Goal: Task Accomplishment & Management: Complete application form

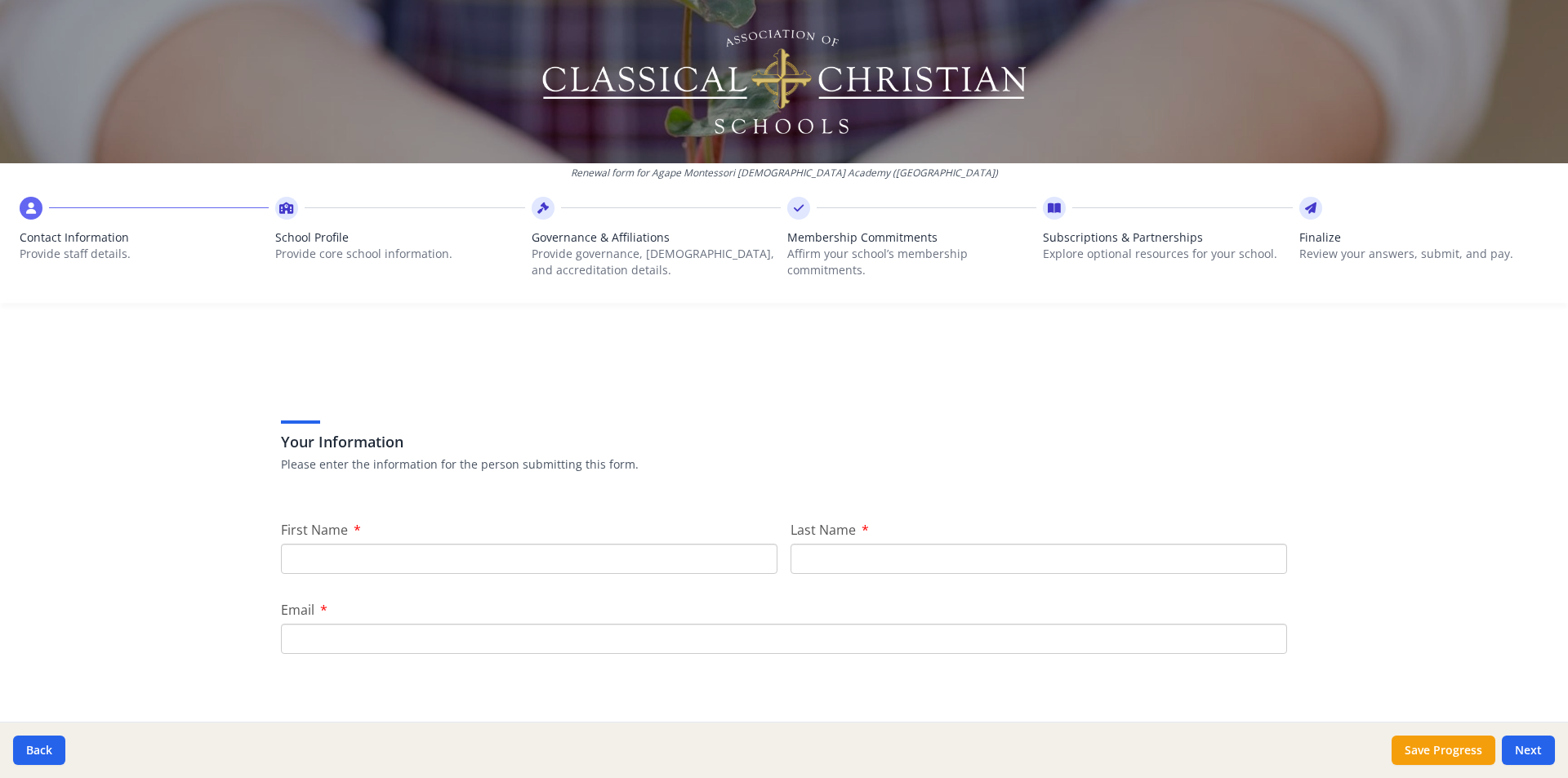
click at [320, 558] on input "First Name" at bounding box center [528, 558] width 496 height 30
click at [679, 502] on div "Your Information Please enter the information for the person submitting this fo…" at bounding box center [784, 775] width 1045 height 839
click at [312, 553] on input "First Name" at bounding box center [528, 558] width 496 height 30
type input "[PERSON_NAME]"
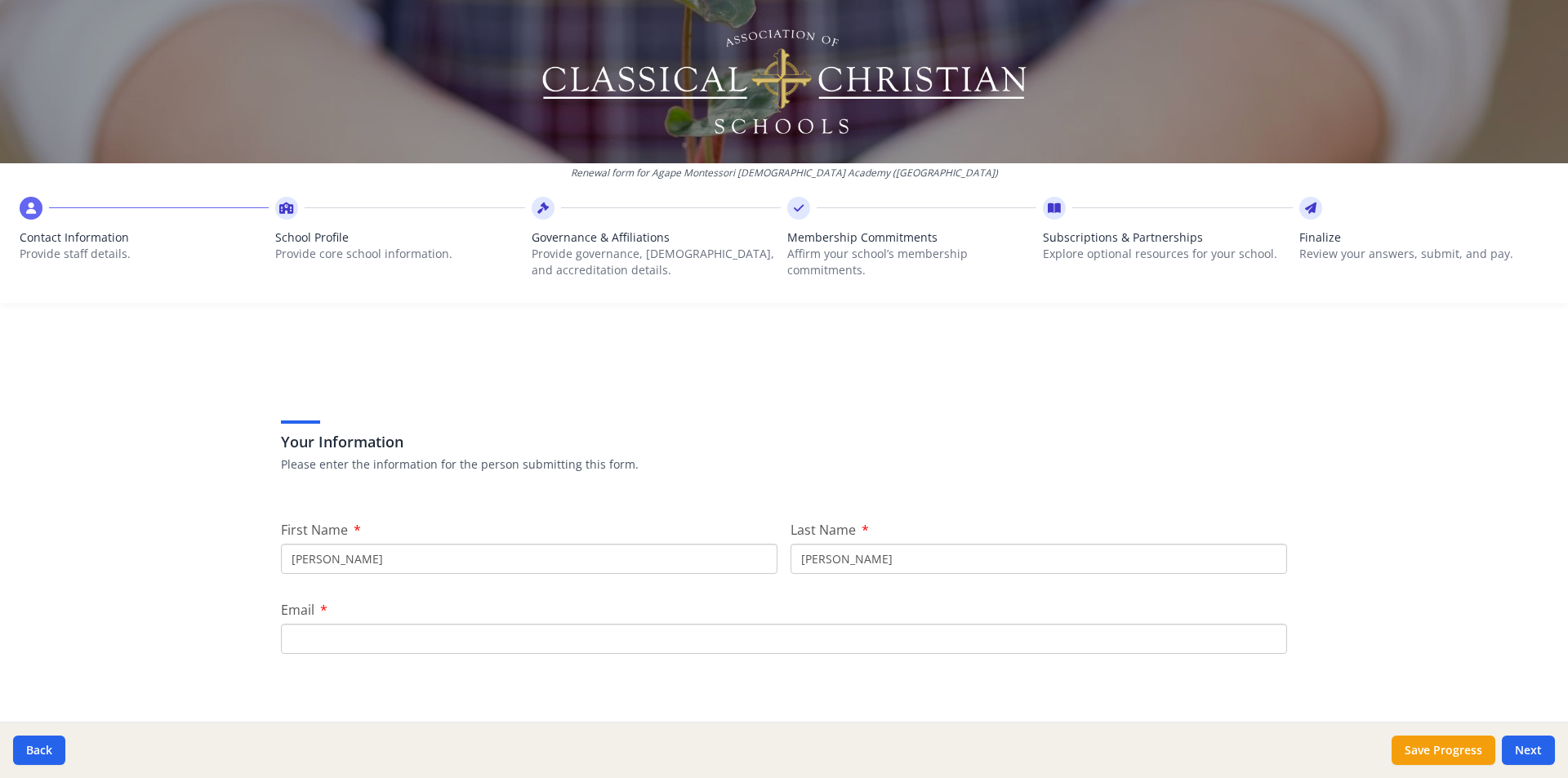
type input "[EMAIL_ADDRESS][DOMAIN_NAME]"
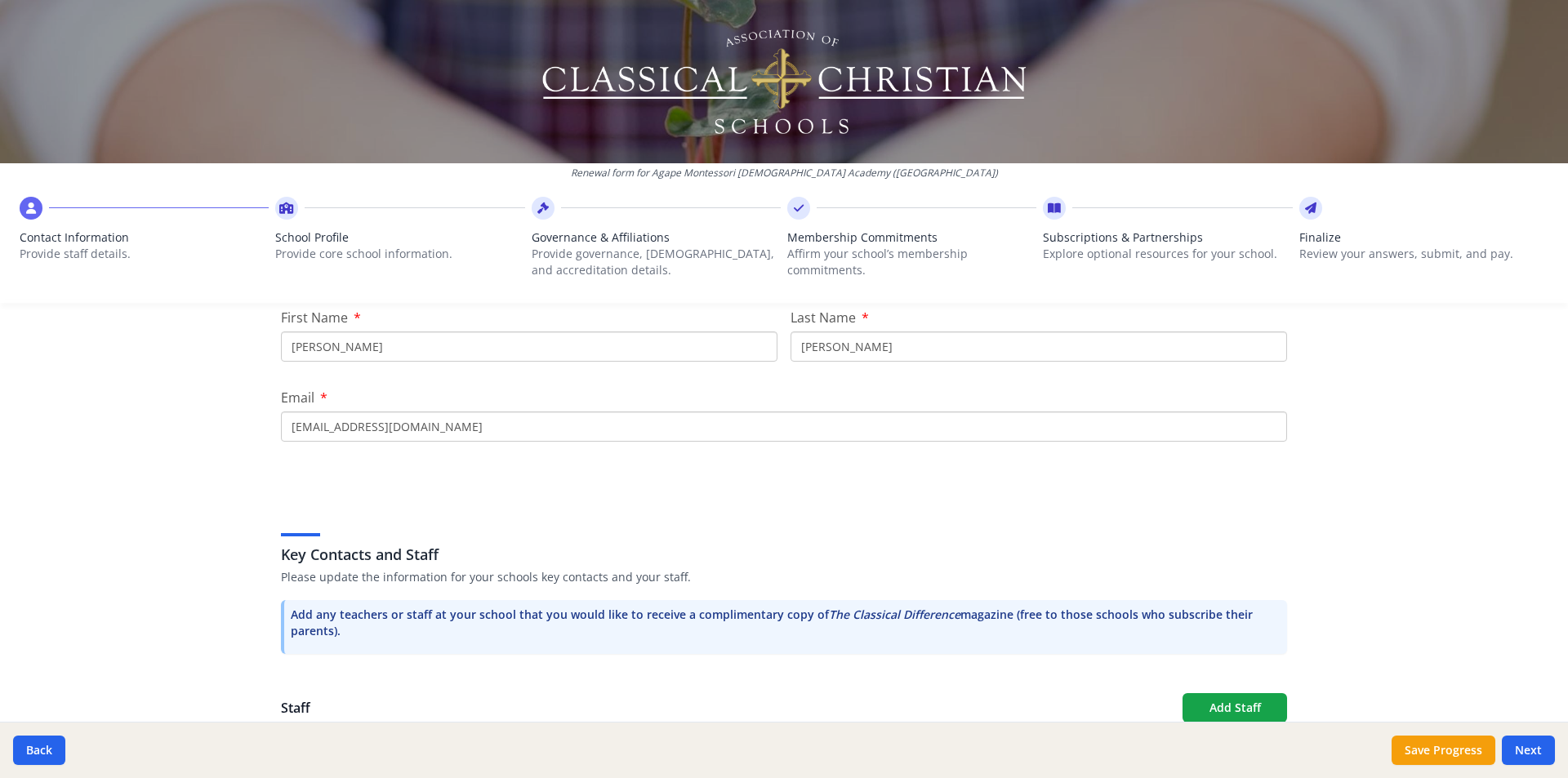
scroll to position [450, 0]
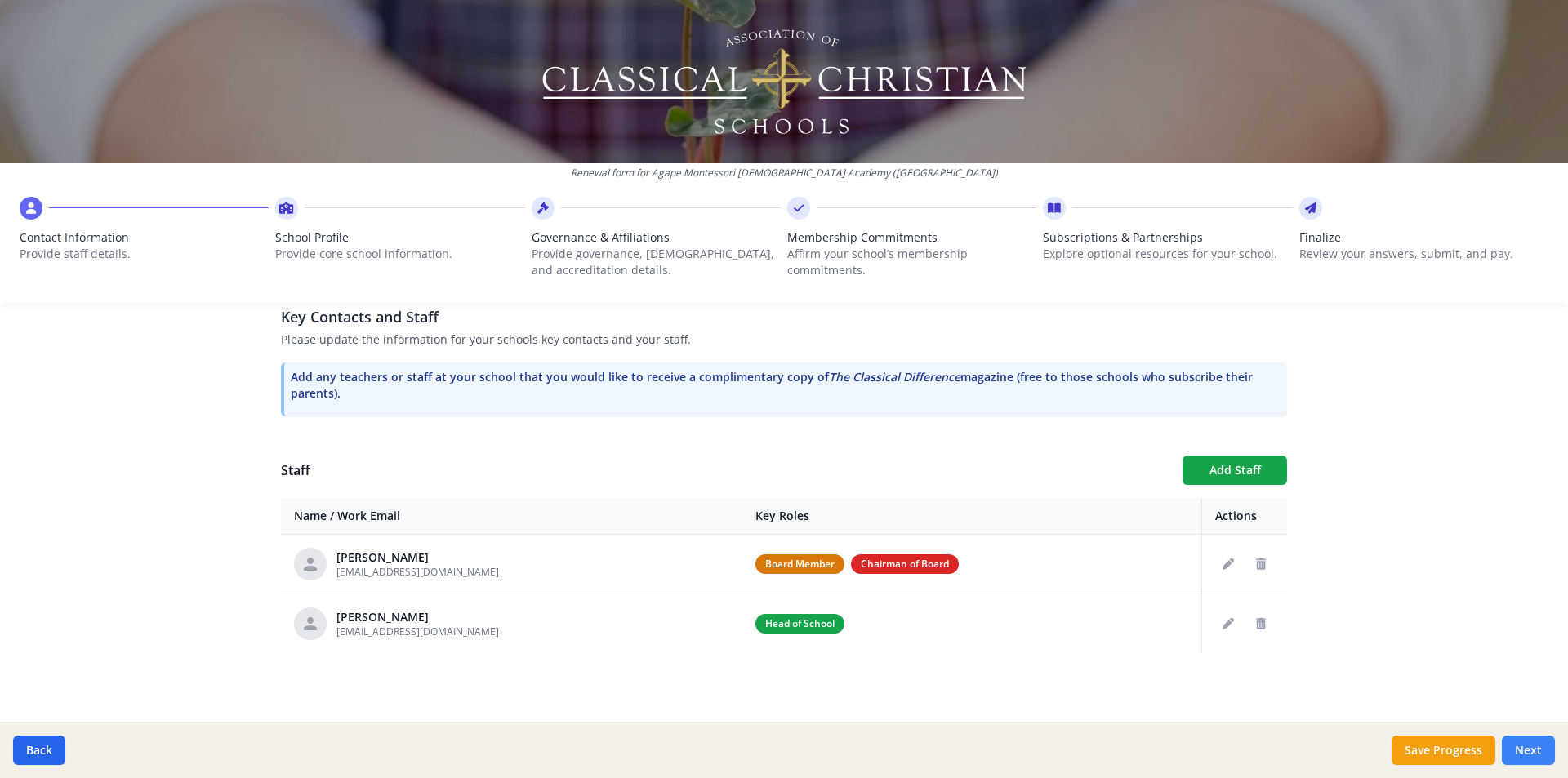
click at [1525, 746] on button "Next" at bounding box center [1528, 750] width 53 height 29
type input "[PHONE_NUMBER]"
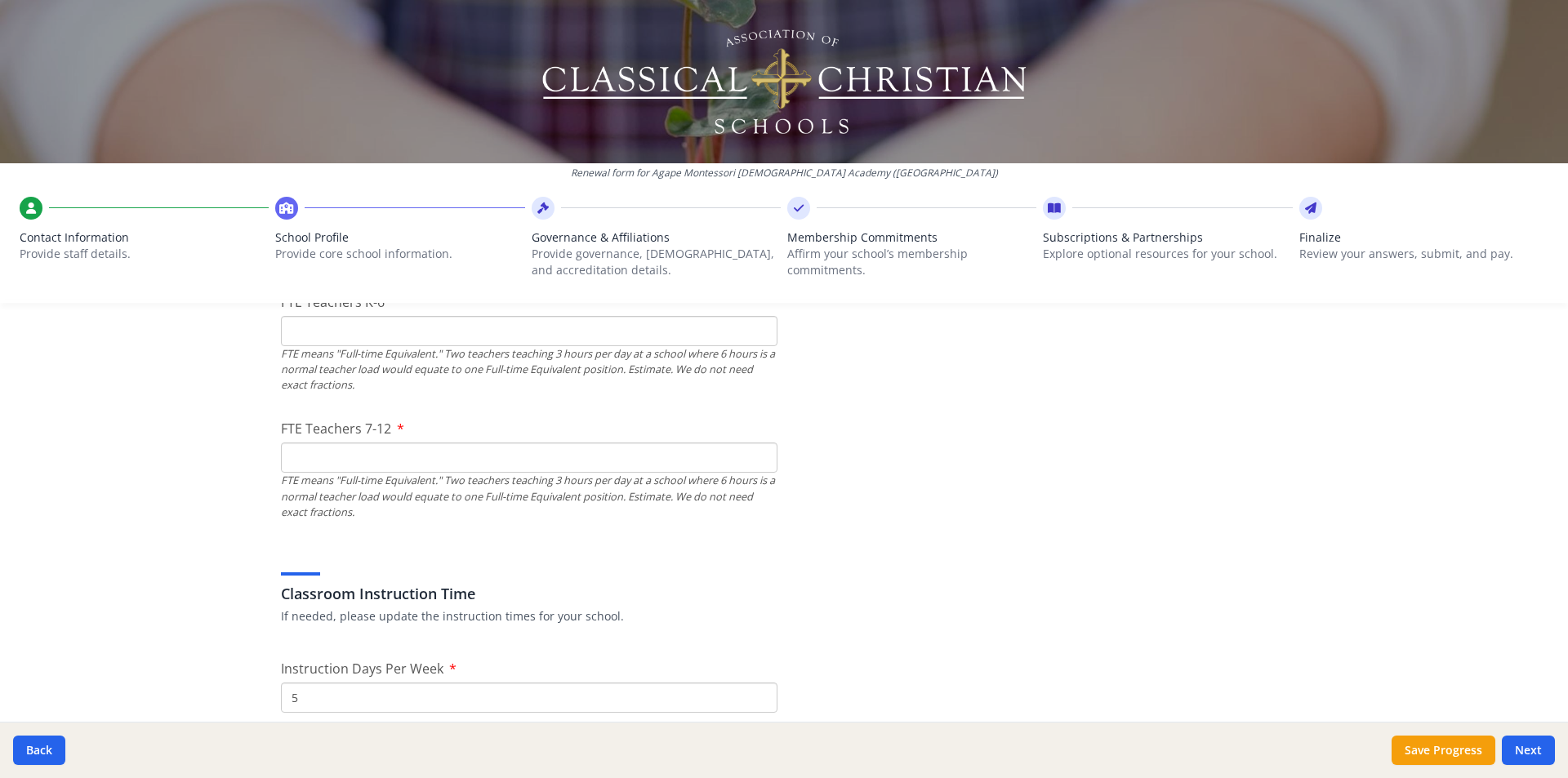
scroll to position [980, 0]
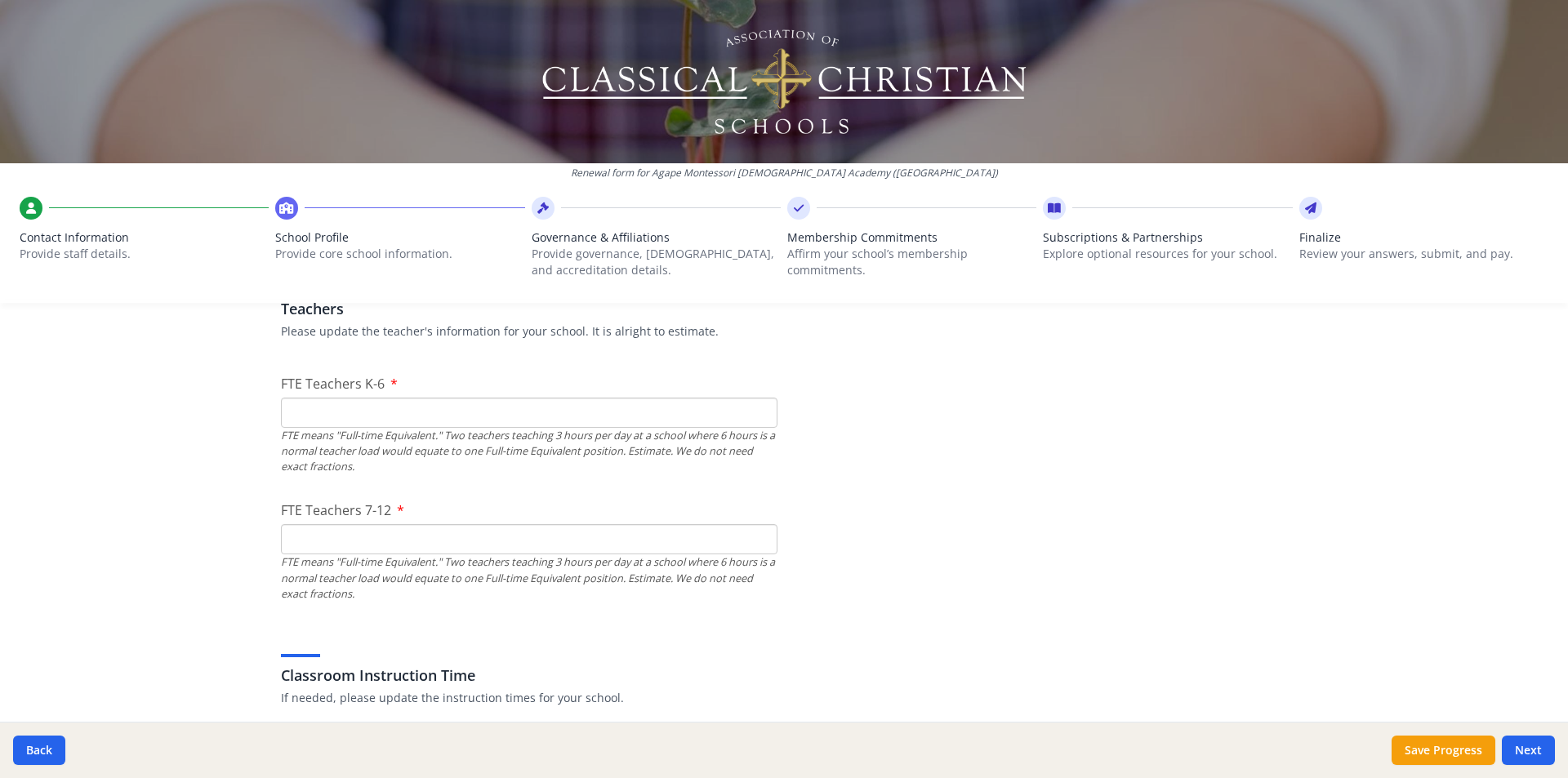
click at [355, 420] on input "FTE Teachers K-6" at bounding box center [528, 412] width 496 height 30
type input "5"
click at [297, 552] on input "FTE Teachers 7-12" at bounding box center [528, 539] width 496 height 30
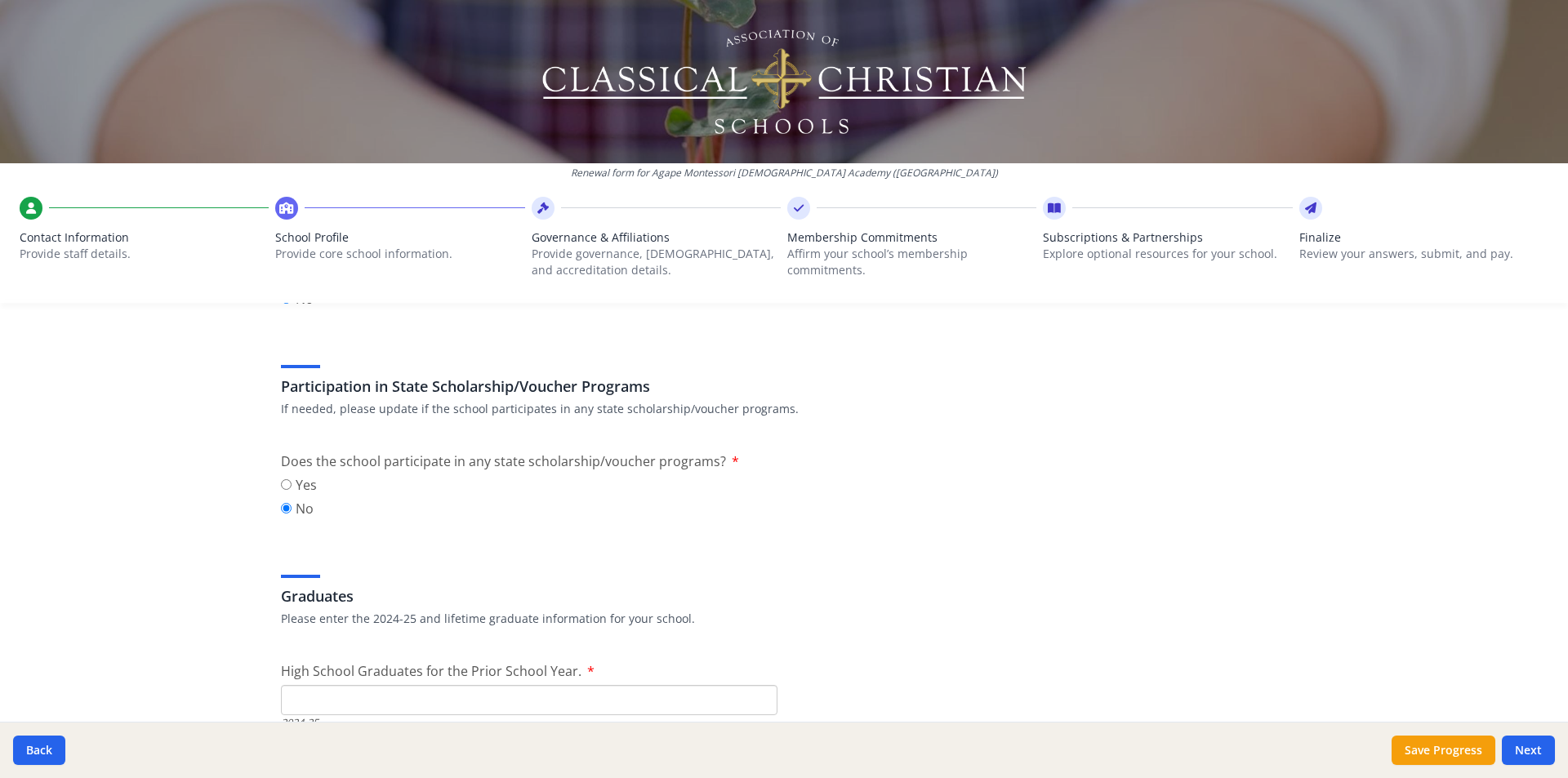
scroll to position [1797, 0]
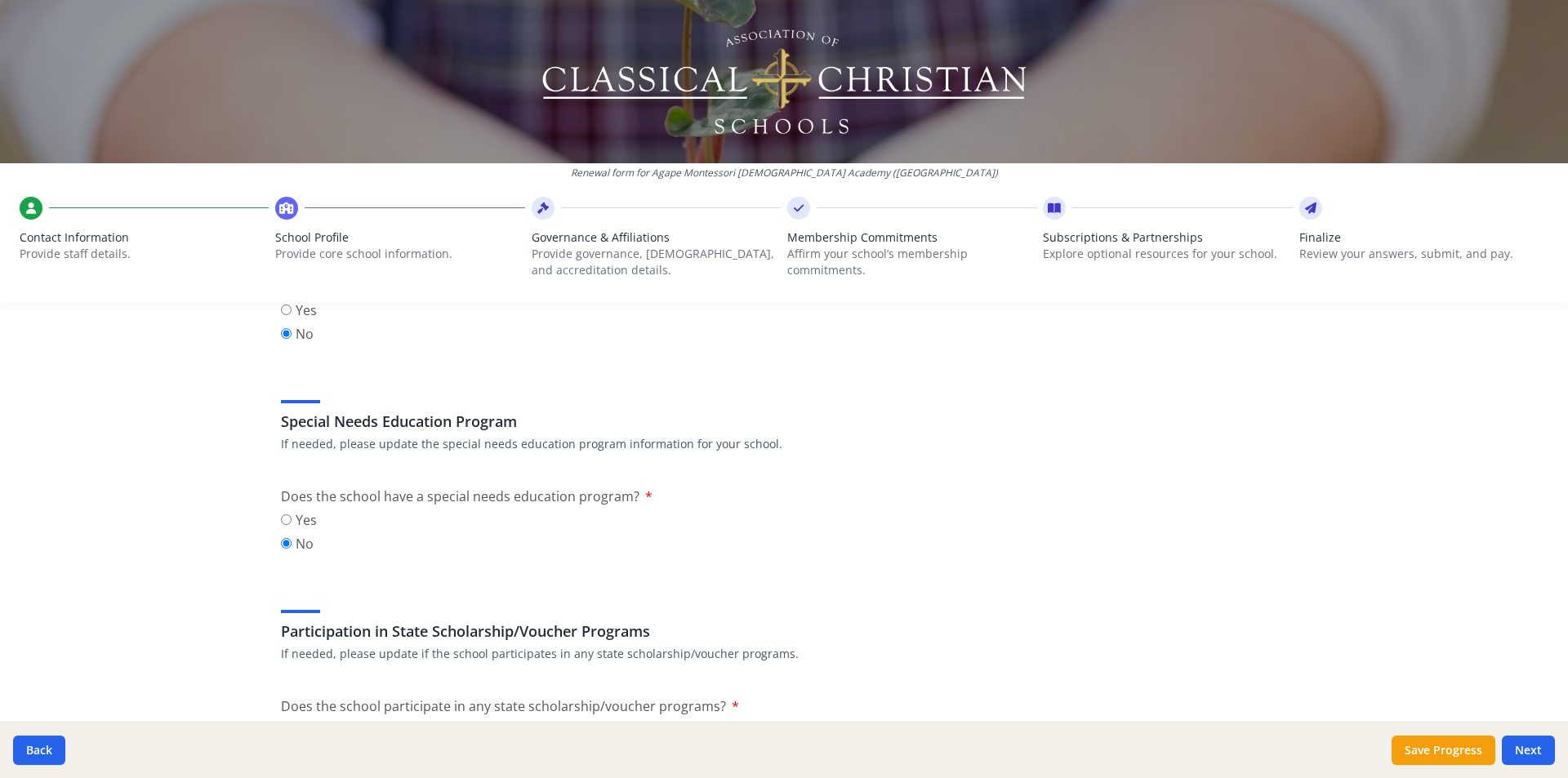
type input "8"
click at [282, 518] on input "Yes" at bounding box center [286, 520] width 11 height 11
radio input "true"
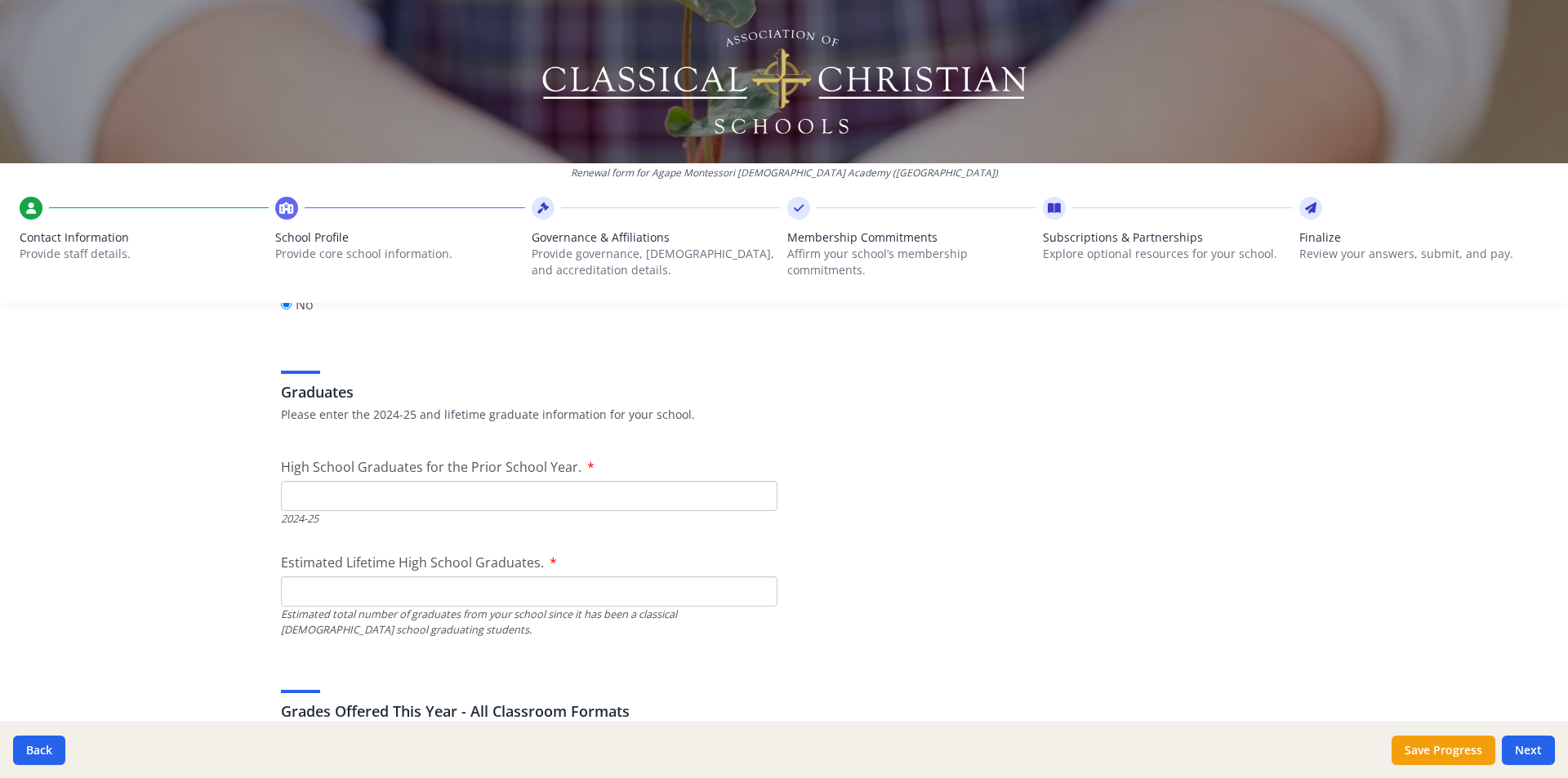
scroll to position [2450, 0]
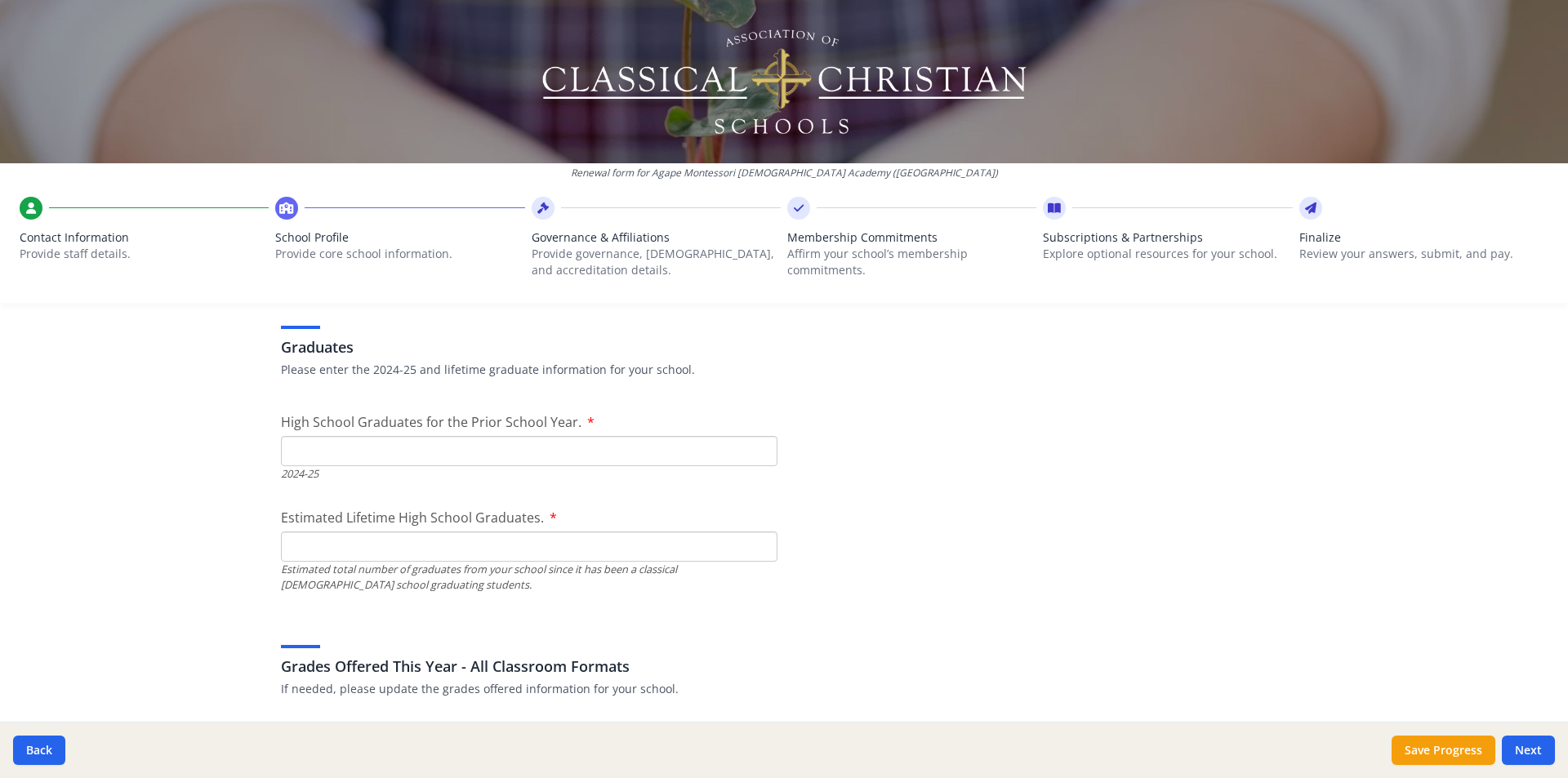
click at [336, 453] on input "High School Graduates for the Prior School Year." at bounding box center [528, 451] width 496 height 30
click at [358, 445] on input "High School Graduates for the Prior School Year." at bounding box center [528, 451] width 496 height 30
type input "6"
click at [324, 547] on input "Estimated Lifetime High School Graduates." at bounding box center [528, 546] width 496 height 30
click at [348, 556] on input "Estimated Lifetime High School Graduates." at bounding box center [528, 546] width 496 height 30
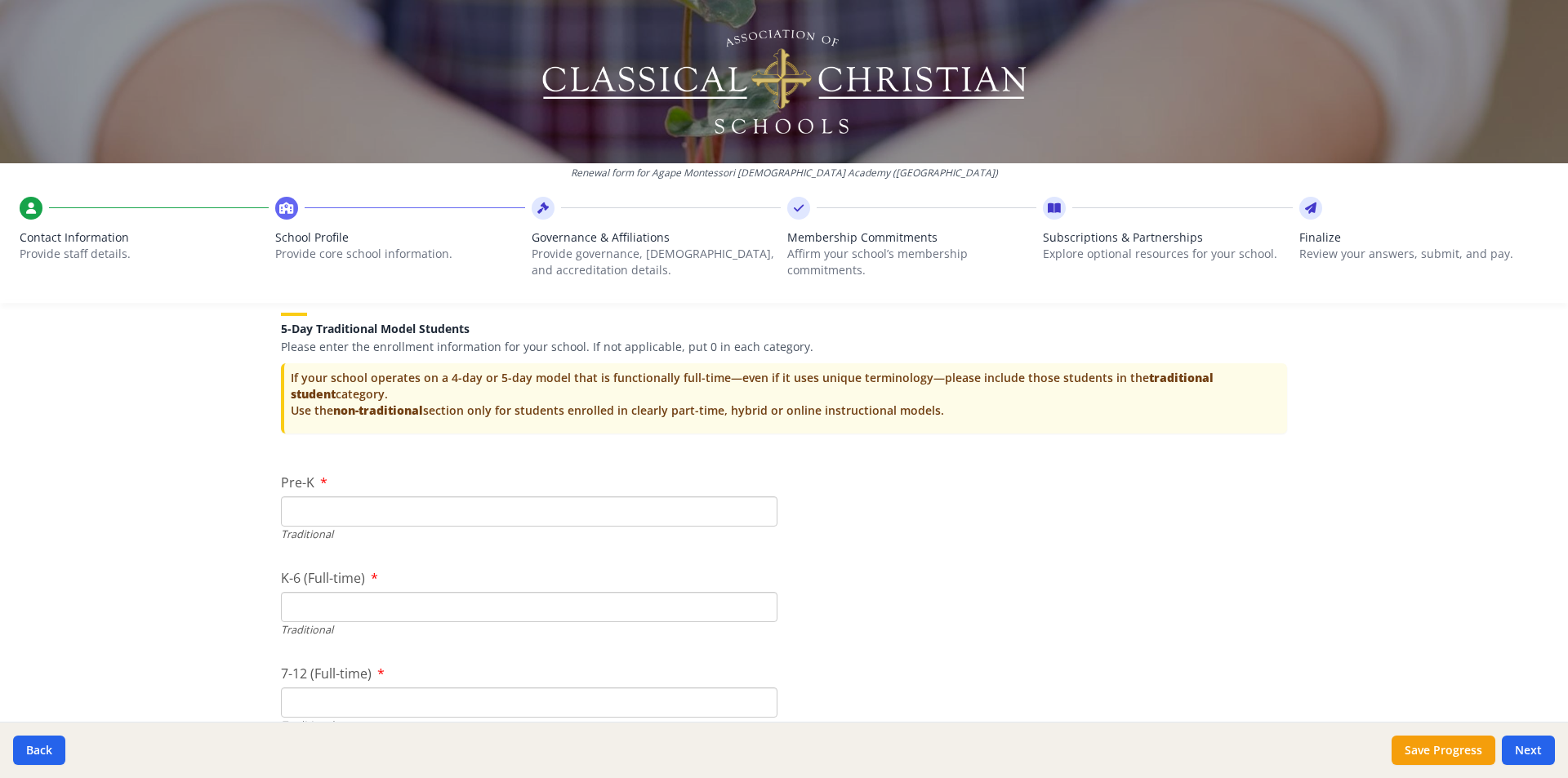
scroll to position [3348, 0]
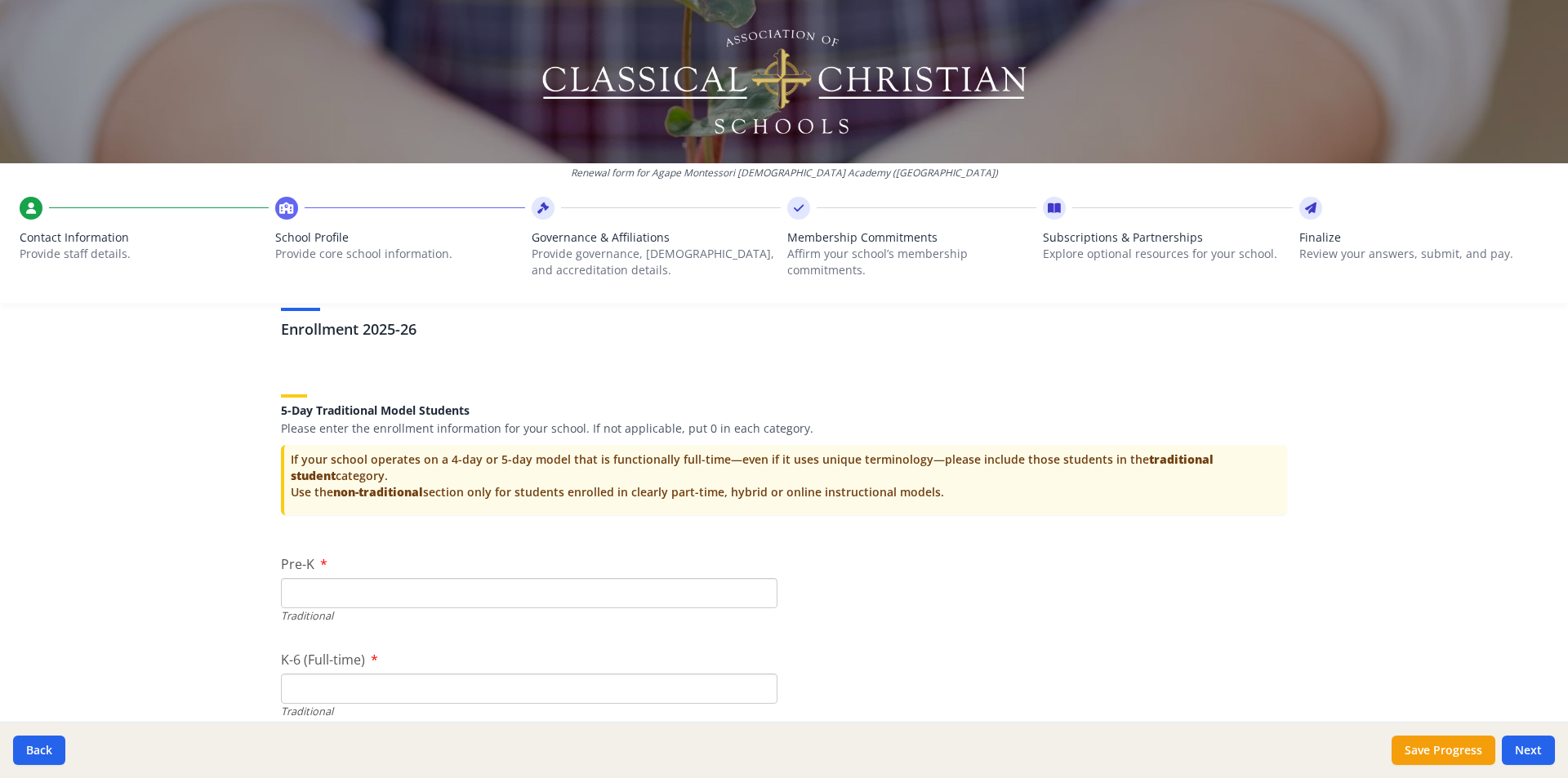
type input "26"
click at [376, 594] on input "Pre-K" at bounding box center [528, 592] width 496 height 30
type input "5"
click at [452, 678] on input "K-6 (Full-time)" at bounding box center [528, 689] width 496 height 30
